Goal: Task Accomplishment & Management: Manage account settings

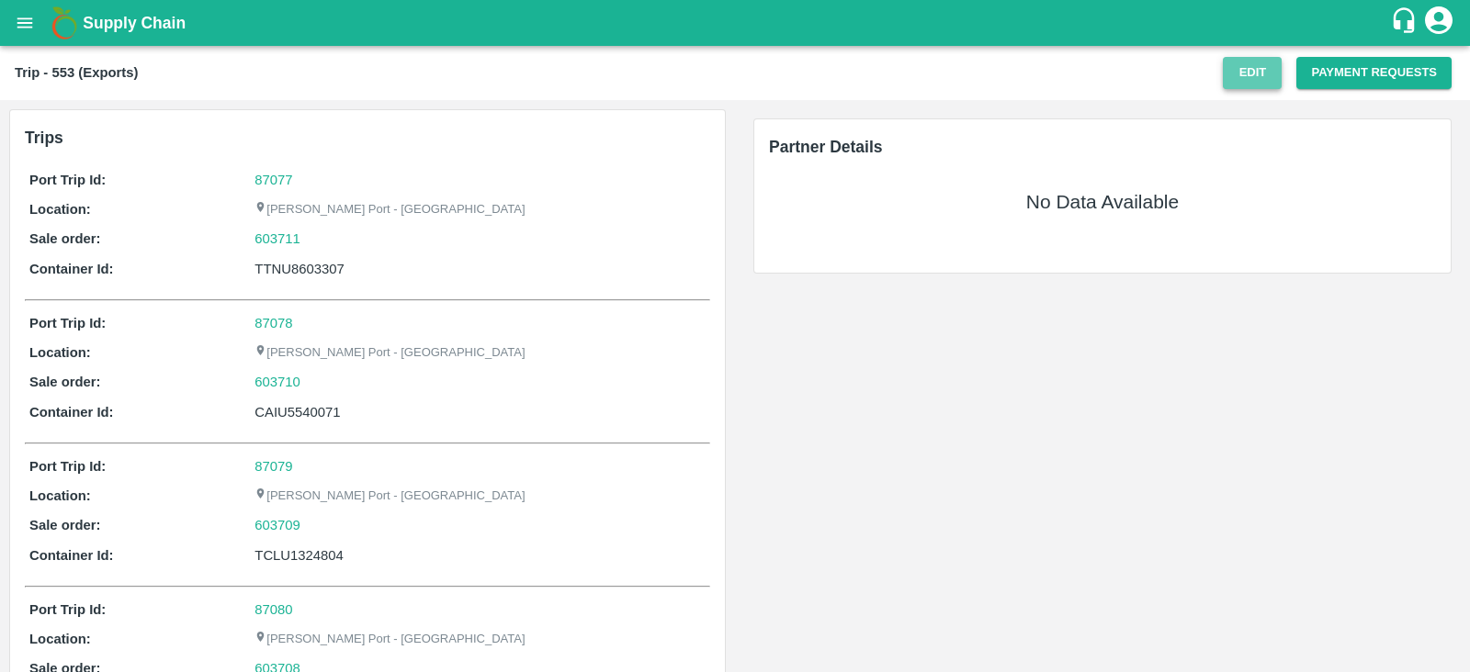
click at [1249, 87] on button "Edit" at bounding box center [1252, 73] width 59 height 32
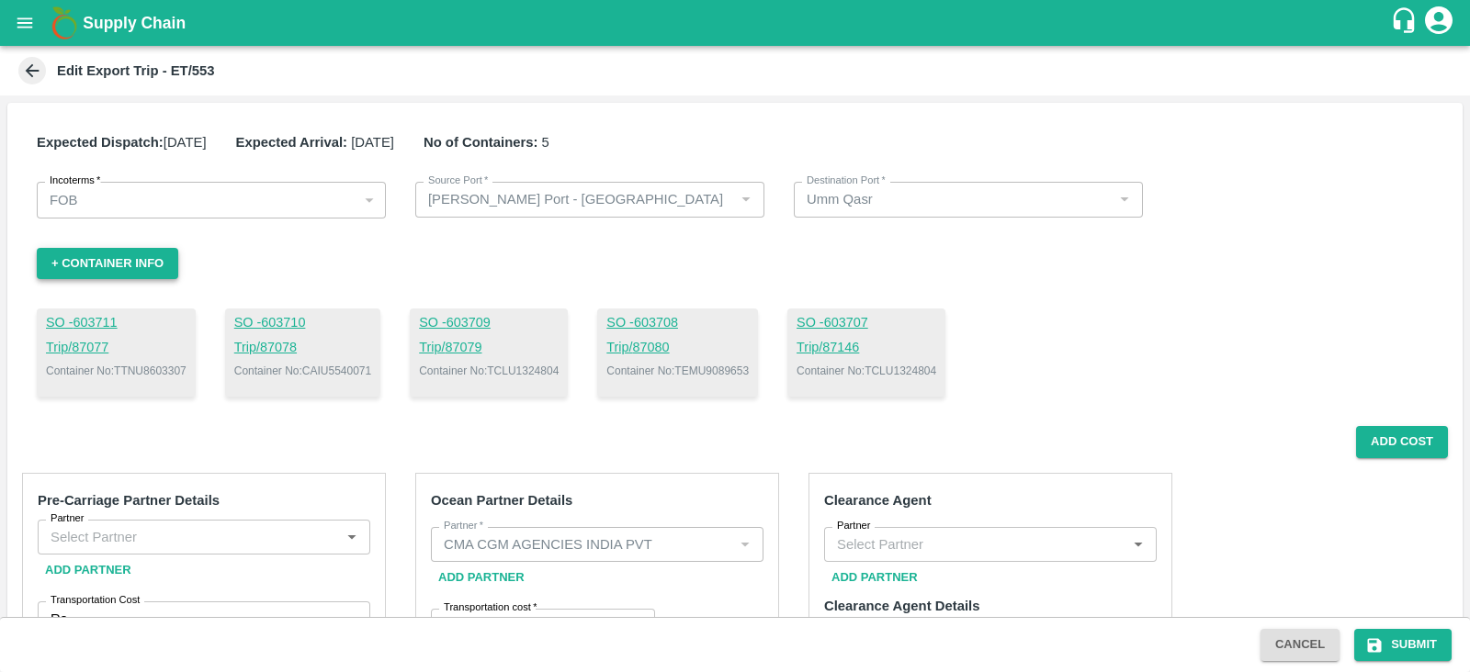
click at [155, 261] on button "+ Container Info" at bounding box center [107, 264] width 141 height 32
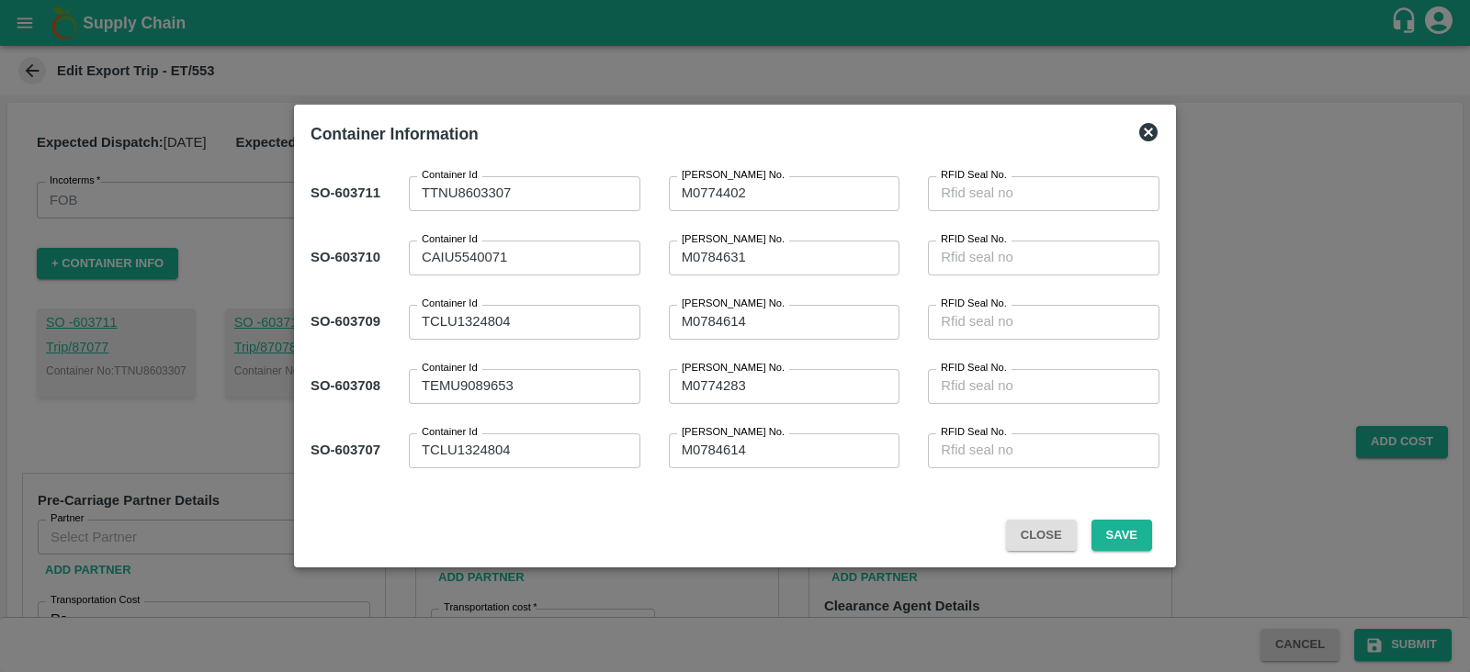
click at [562, 464] on div "TCLU1324804 x Container Id" at bounding box center [525, 451] width 232 height 35
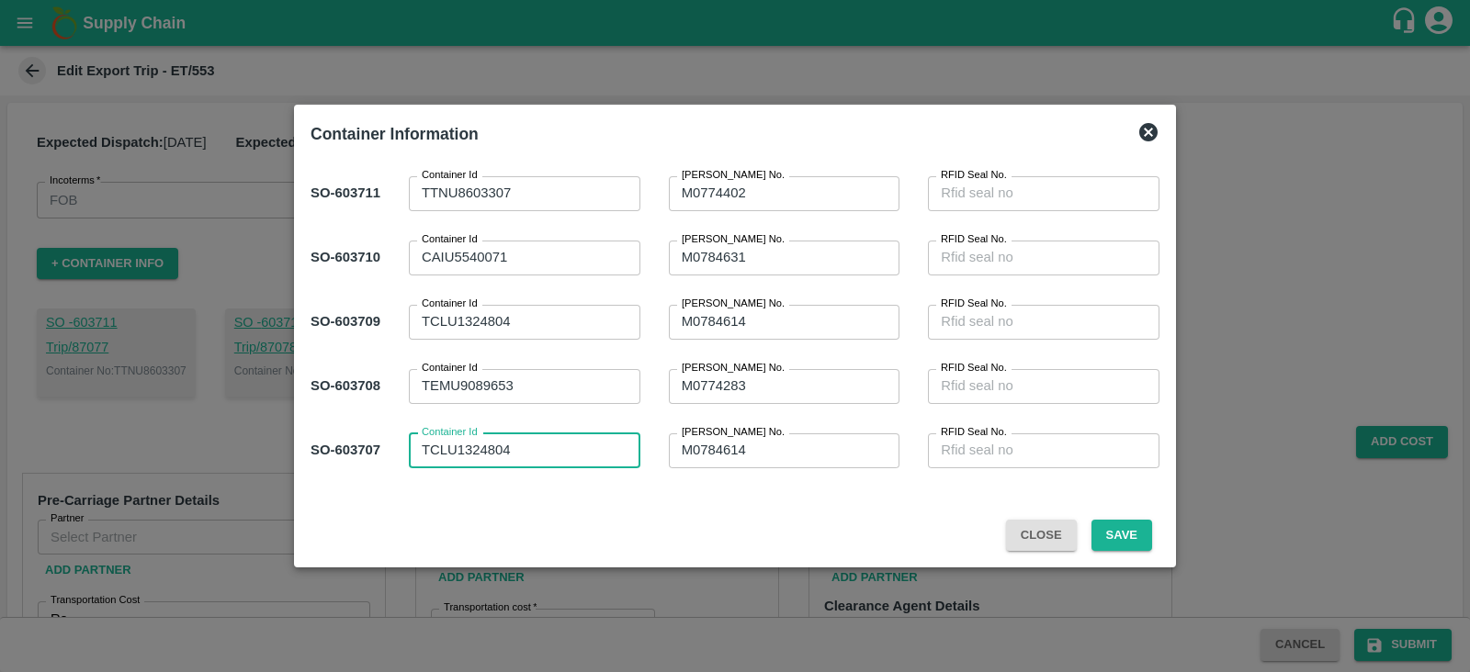
click at [562, 464] on div "TCLU1324804 x Container Id" at bounding box center [525, 451] width 232 height 35
click at [550, 455] on textarea "TCLU1324804" at bounding box center [525, 450] width 206 height 19
paste textarea "SEGU9543986"
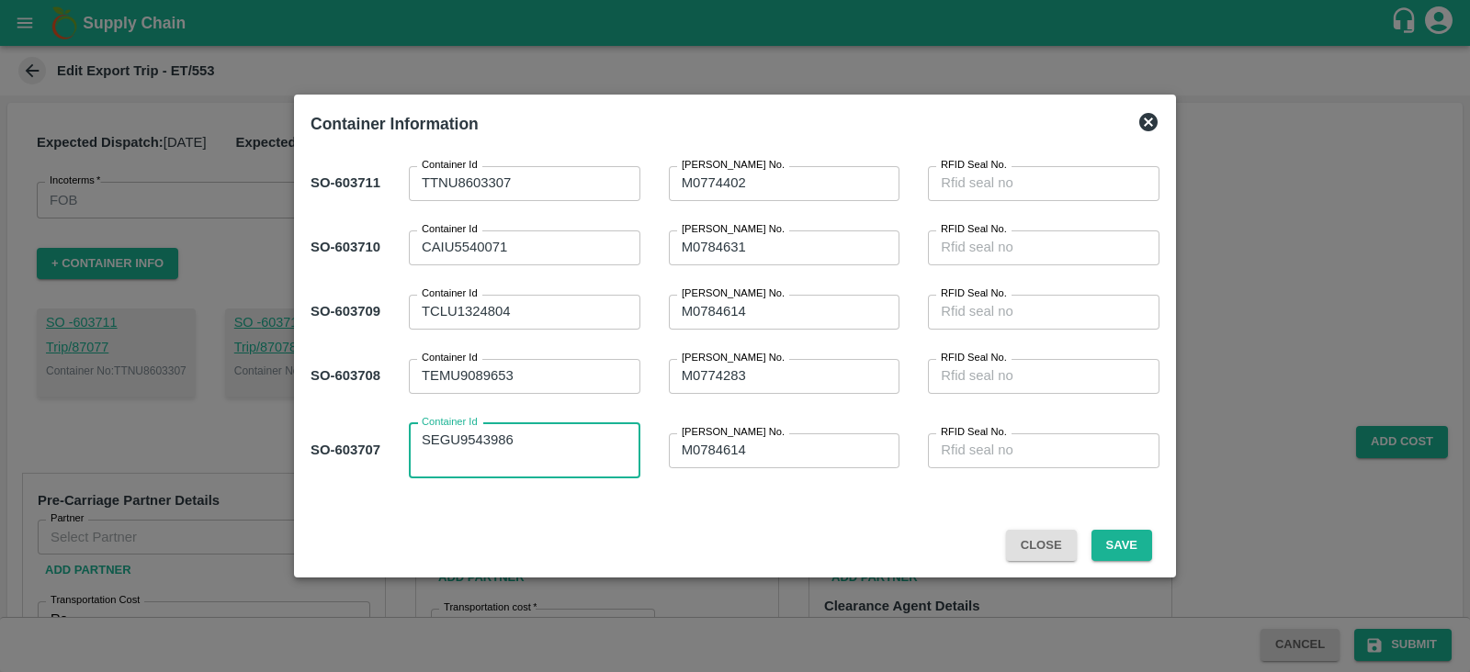
click at [547, 454] on textarea "SEGU9543986" at bounding box center [525, 451] width 206 height 40
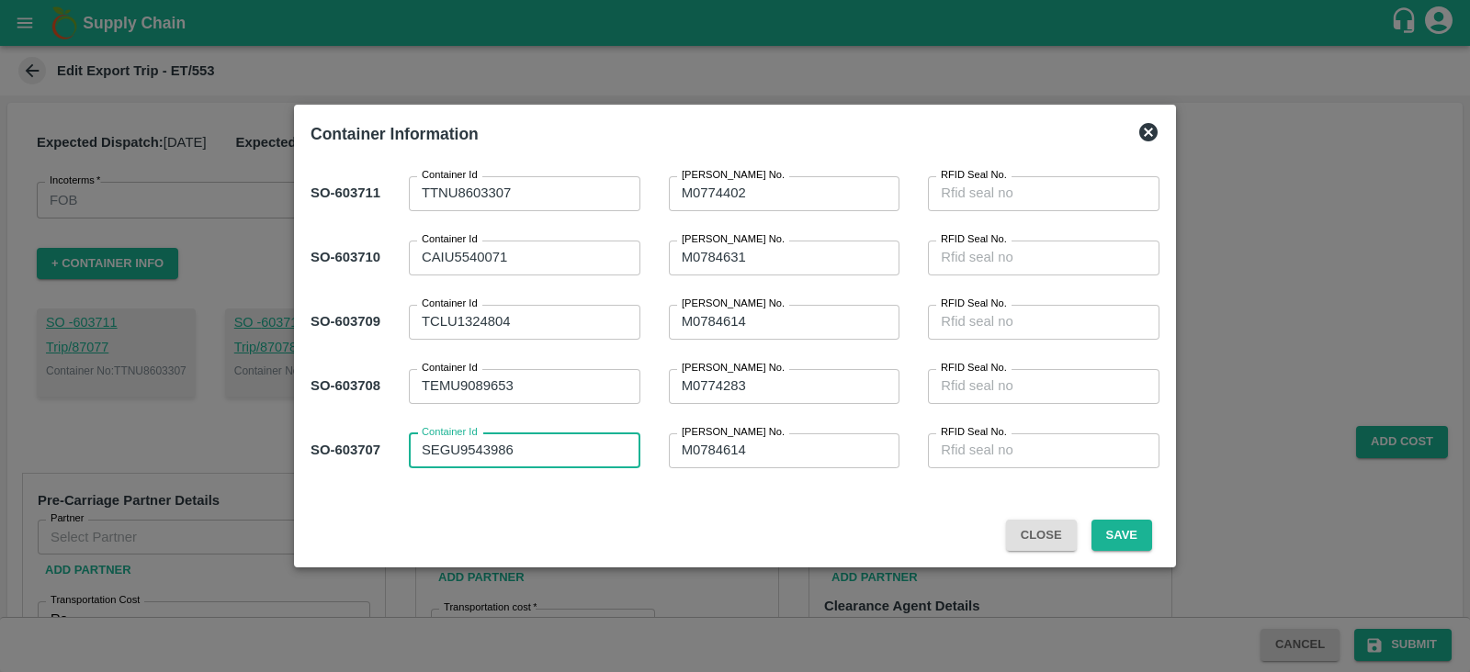
type textarea "SEGU9543986"
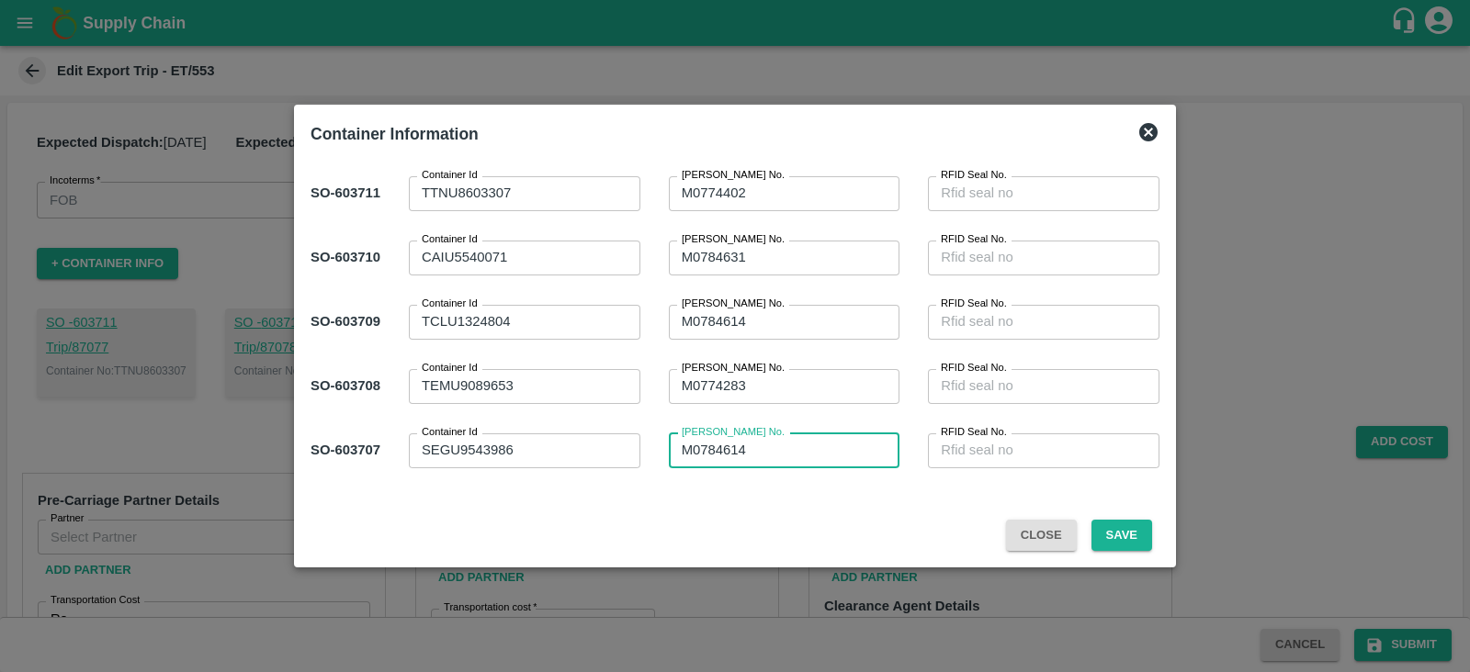
click at [776, 457] on textarea "M0784614" at bounding box center [785, 450] width 206 height 19
type textarea "M"
paste textarea "M0784682"
type textarea "M0784682"
click at [788, 154] on div "SO- 603711 Container Id TTNU8603307 x Container Id Sl Seal No. M0774402 x Sl Se…" at bounding box center [735, 322] width 864 height 336
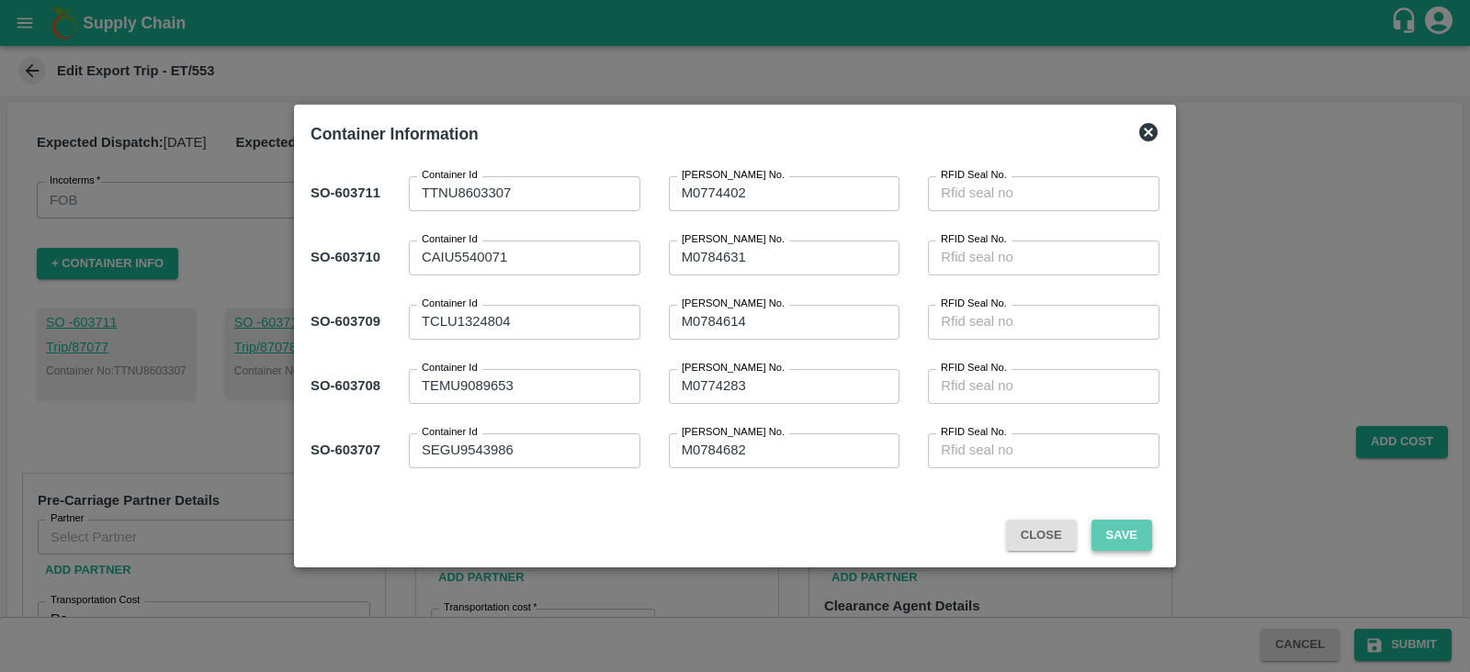
click at [1107, 530] on button "Save" at bounding box center [1121, 536] width 61 height 32
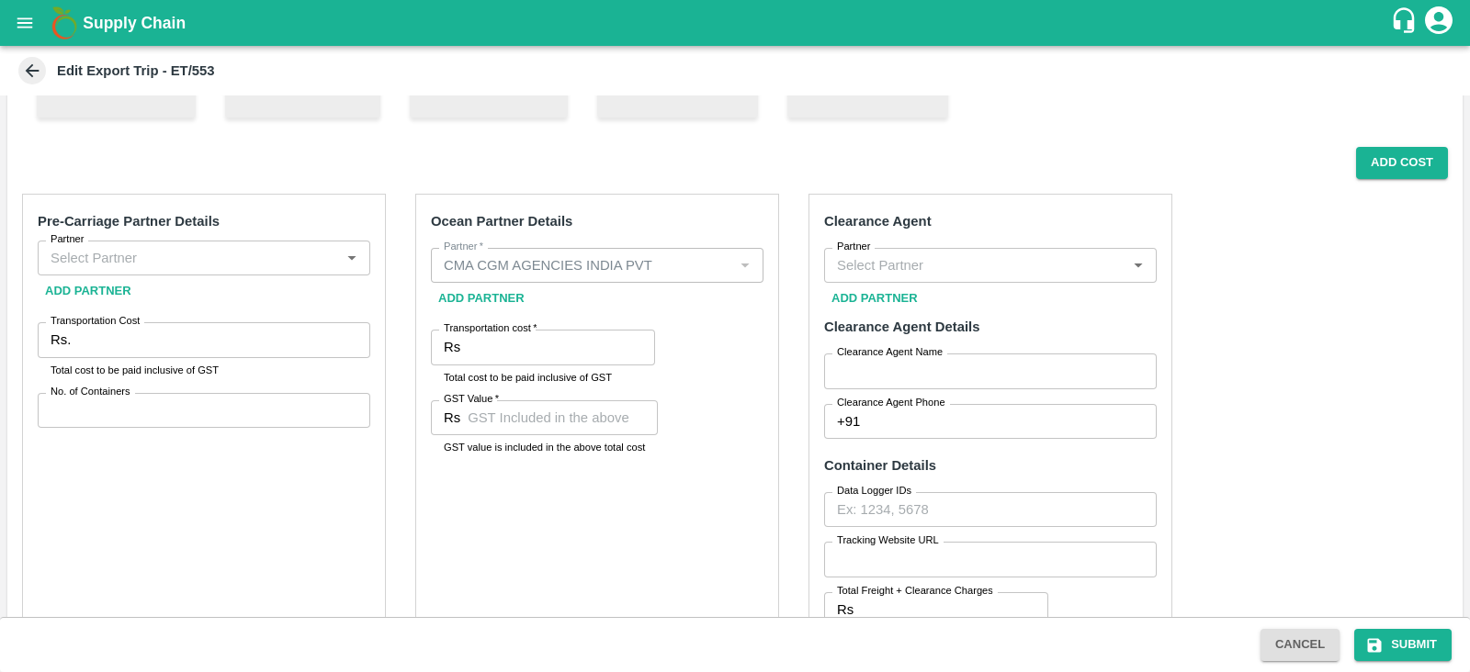
scroll to position [281, 0]
click at [723, 351] on div "Ocean Partner Details Partner   * Partner   * Add Partner Transportation cost  …" at bounding box center [597, 469] width 364 height 555
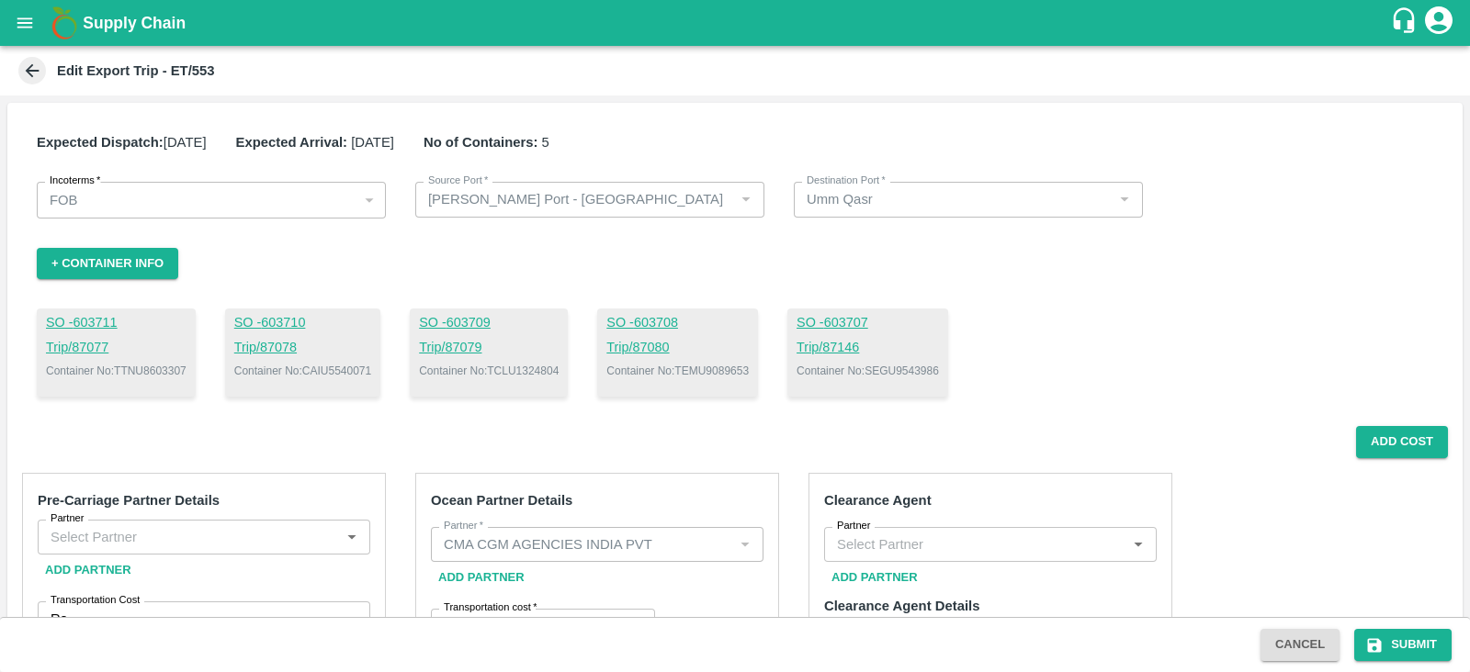
scroll to position [281, 0]
